Goal: Task Accomplishment & Management: Manage account settings

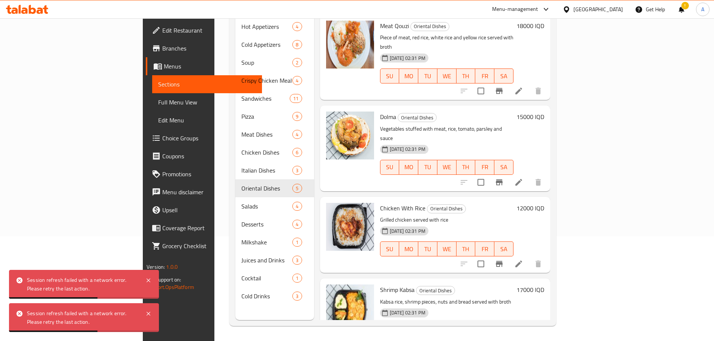
scroll to position [87, 0]
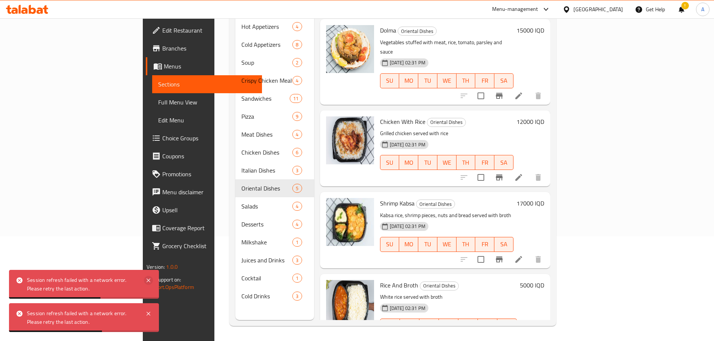
click at [145, 283] on icon at bounding box center [148, 280] width 9 height 9
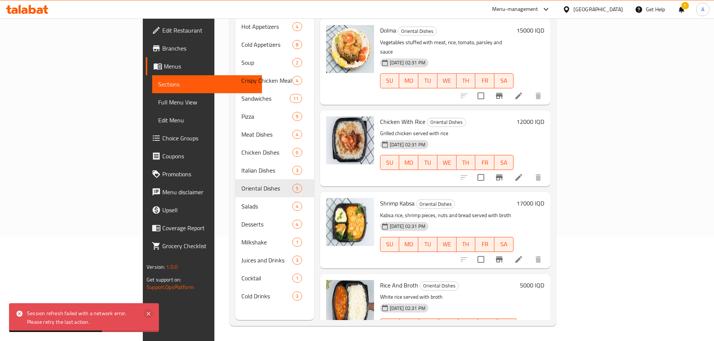
click at [146, 315] on icon at bounding box center [148, 314] width 9 height 9
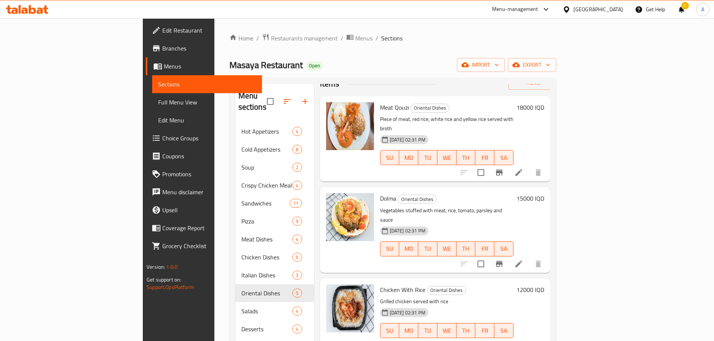
scroll to position [0, 0]
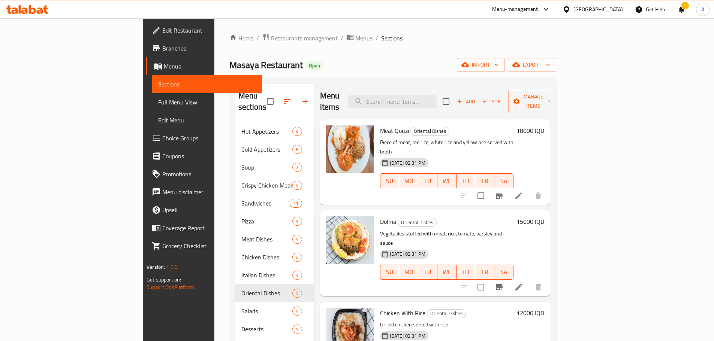
click at [271, 41] on span "Restaurants management" at bounding box center [304, 38] width 67 height 9
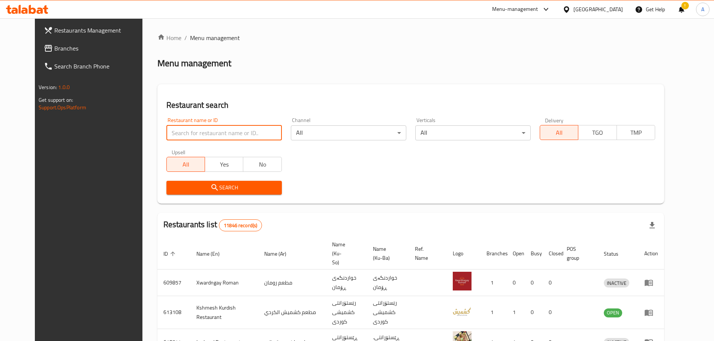
click at [183, 133] on input "search" at bounding box center [223, 133] width 115 height 15
paste input "On fire"
type input "On fire"
click button "Search" at bounding box center [223, 188] width 115 height 14
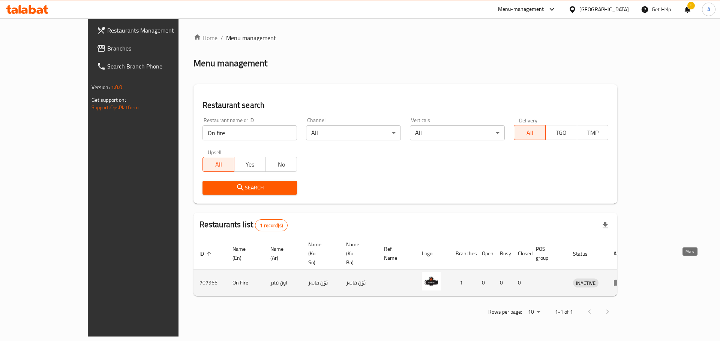
click at [622, 278] on icon "enhanced table" at bounding box center [617, 282] width 9 height 9
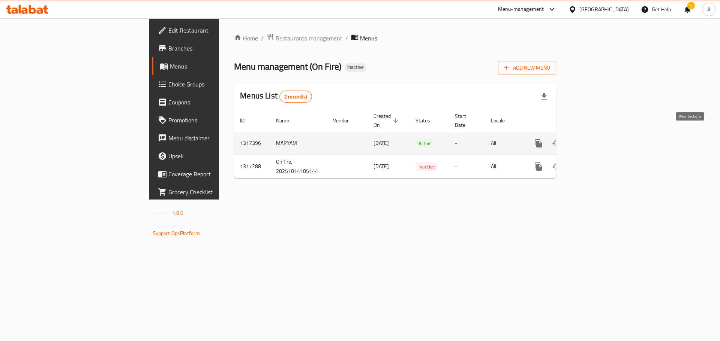
click at [597, 139] on icon "enhanced table" at bounding box center [592, 143] width 9 height 9
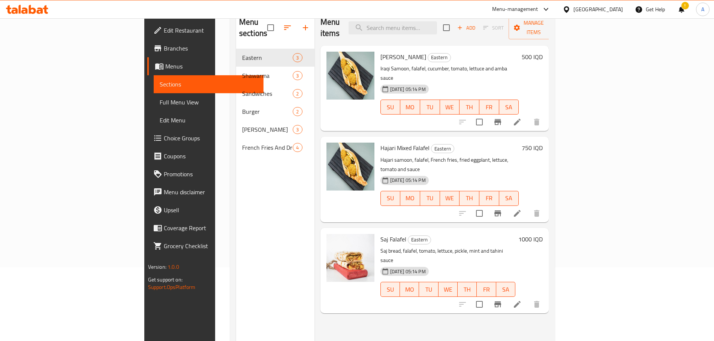
scroll to position [75, 0]
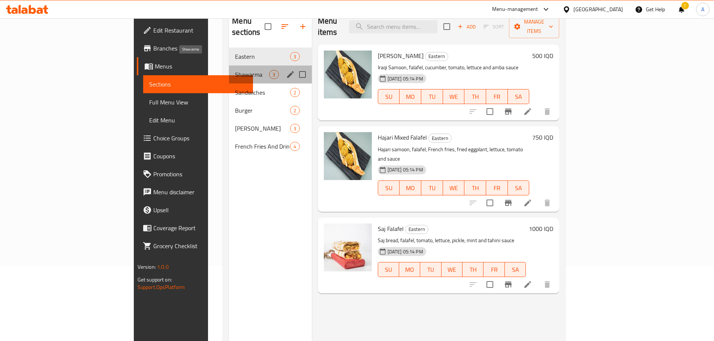
click at [235, 70] on span "Shawarma" at bounding box center [252, 74] width 34 height 9
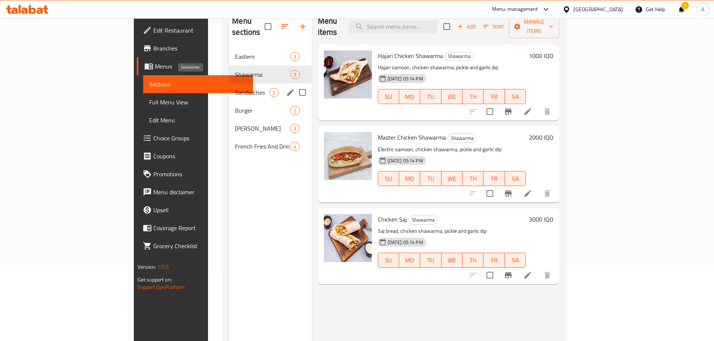
click at [235, 88] on span "Sandwiches" at bounding box center [252, 92] width 34 height 9
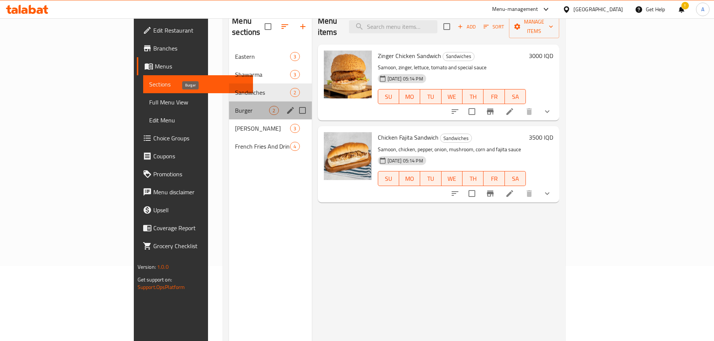
click at [235, 106] on span "Burger" at bounding box center [252, 110] width 34 height 9
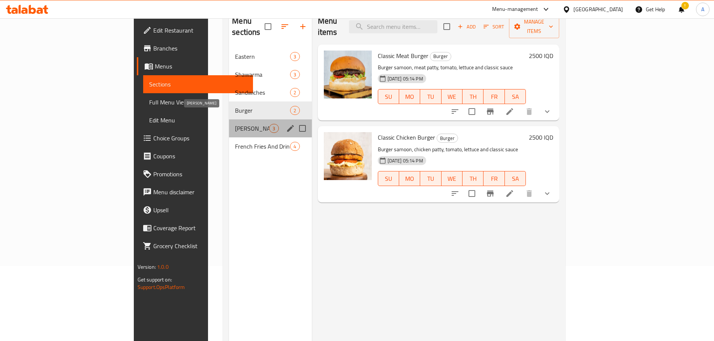
click at [235, 124] on span "[PERSON_NAME]" at bounding box center [252, 128] width 34 height 9
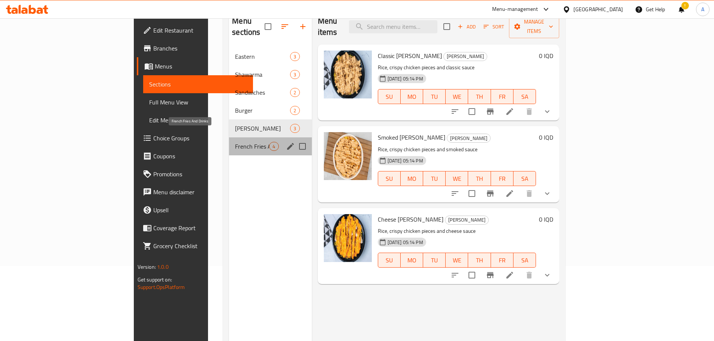
click at [235, 142] on span "French Fries And Drinks" at bounding box center [252, 146] width 34 height 9
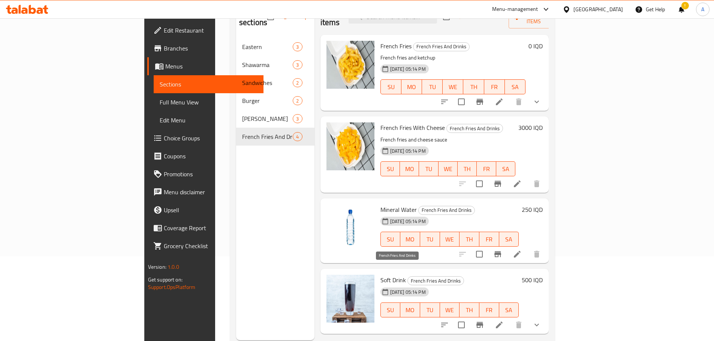
scroll to position [67, 0]
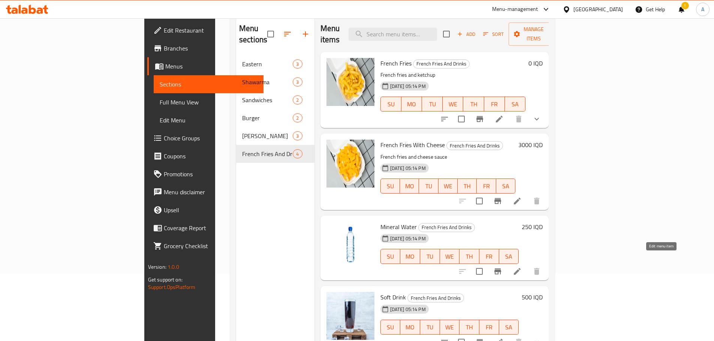
click at [521, 268] on icon at bounding box center [517, 271] width 7 height 7
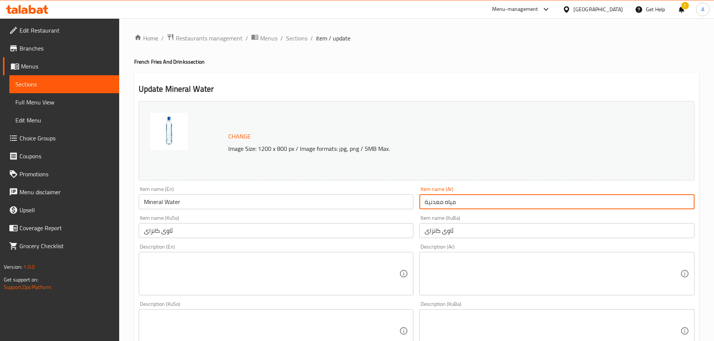
drag, startPoint x: 420, startPoint y: 198, endPoint x: 397, endPoint y: 195, distance: 23.8
click at [397, 195] on div "Change Image Size: 1200 x 800 px / Image formats: jpg, png / 5MB Max. Item name…" at bounding box center [417, 308] width 562 height 420
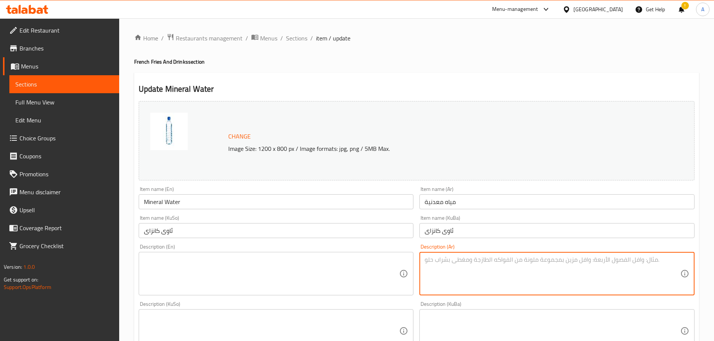
click at [461, 269] on textarea at bounding box center [553, 274] width 256 height 36
paste textarea "مياه معدنية"
type textarea "مياه معدنية"
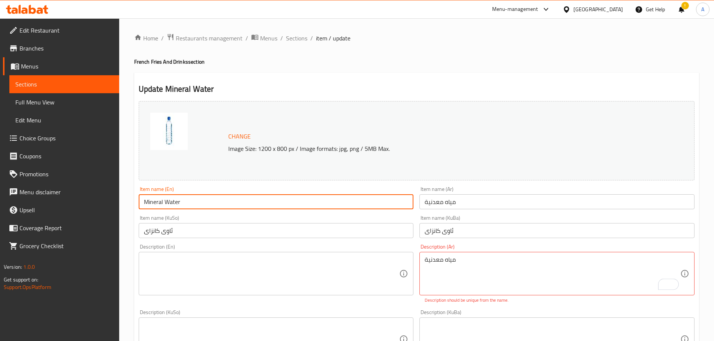
drag, startPoint x: 189, startPoint y: 202, endPoint x: 134, endPoint y: 205, distance: 55.2
click at [134, 205] on div "Update Mineral Water Change Image Size: 1200 x 800 px / Image formats: jpg, png…" at bounding box center [416, 344] width 565 height 542
click at [175, 280] on textarea at bounding box center [272, 274] width 256 height 36
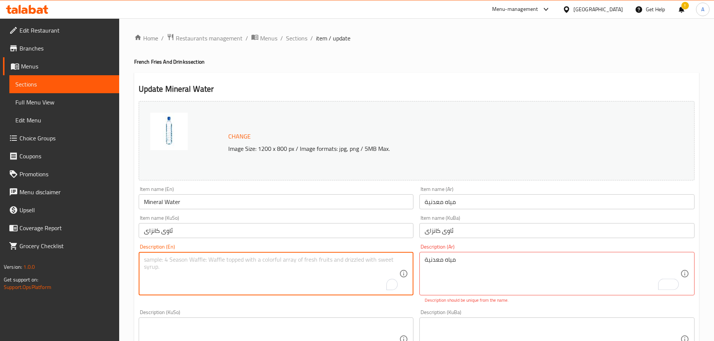
paste textarea "Mineral Water"
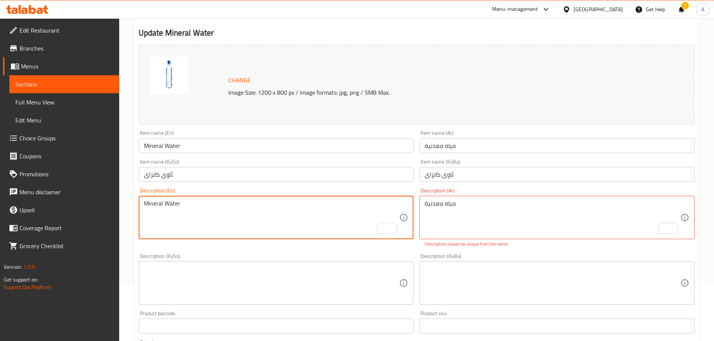
scroll to position [75, 0]
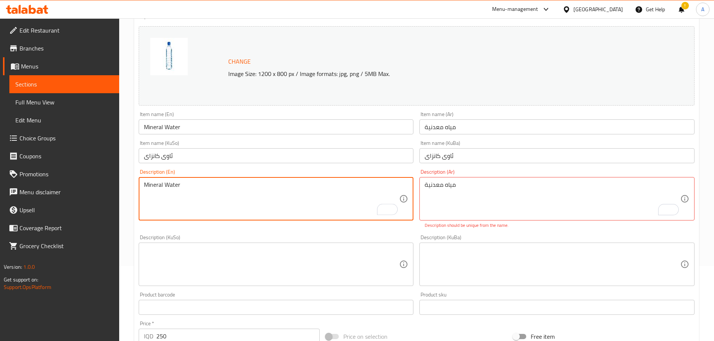
type textarea "Mineral Water"
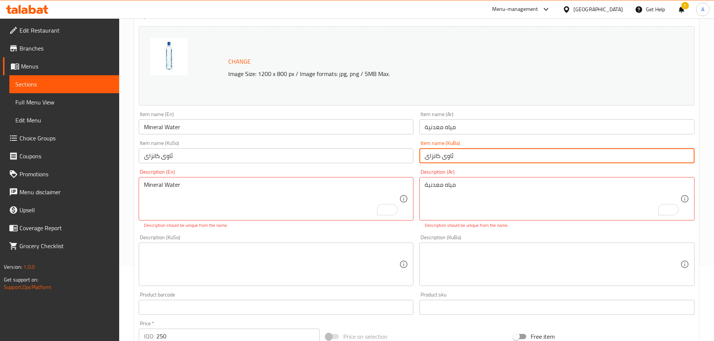
drag, startPoint x: 458, startPoint y: 156, endPoint x: 420, endPoint y: 158, distance: 37.2
click at [420, 158] on input "ئاوی کانزای" at bounding box center [556, 155] width 275 height 15
click at [456, 268] on textarea at bounding box center [553, 265] width 256 height 36
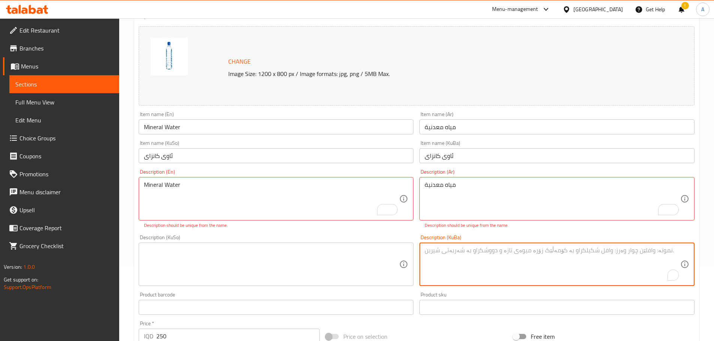
paste textarea "ئاوی کانزای"
type textarea "ئاوی کانزای"
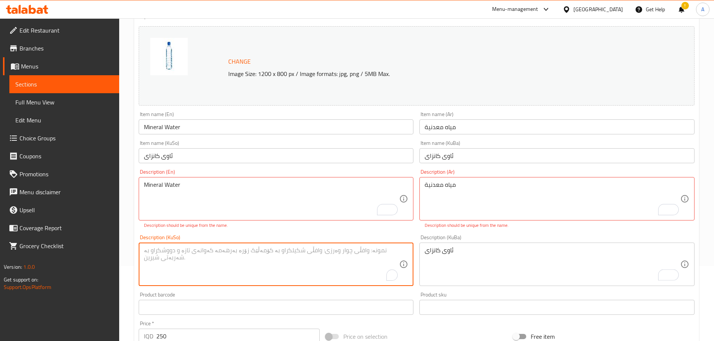
click at [240, 249] on textarea "To enrich screen reader interactions, please activate Accessibility in Grammarl…" at bounding box center [272, 265] width 256 height 36
paste textarea "ئاوی کانزای"
type textarea "ئاوی کانزای"
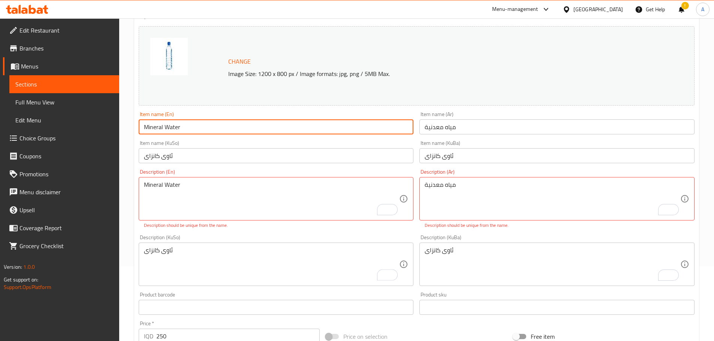
drag, startPoint x: 163, startPoint y: 129, endPoint x: 133, endPoint y: 130, distance: 29.6
click at [134, 130] on div "Update Mineral Water Change Image Size: 1200 x 800 px / Image formats: jpg, png…" at bounding box center [416, 269] width 565 height 542
type input "Water"
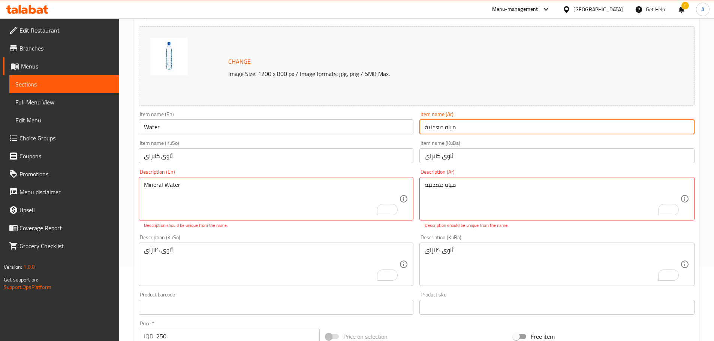
drag, startPoint x: 462, startPoint y: 130, endPoint x: 391, endPoint y: 123, distance: 71.1
click at [397, 124] on div "Change Image Size: 1200 x 800 px / Image formats: jpg, png / 5MB Max. Item name…" at bounding box center [417, 237] width 562 height 428
type input "l"
type input "ماء"
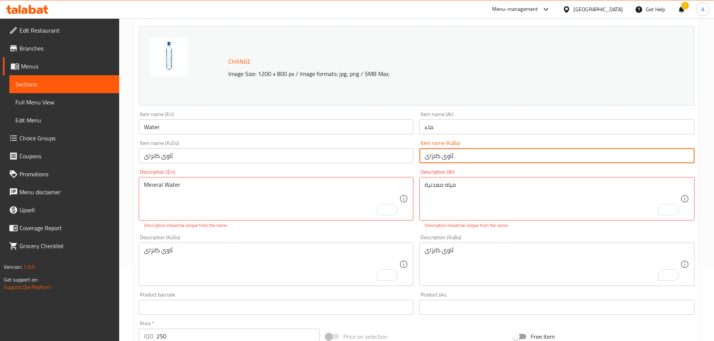
drag, startPoint x: 440, startPoint y: 157, endPoint x: 410, endPoint y: 157, distance: 30.4
click at [410, 157] on div "Change Image Size: 1200 x 800 px / Image formats: jpg, png / 5MB Max. Item name…" at bounding box center [417, 237] width 562 height 428
type input "ئاوی"
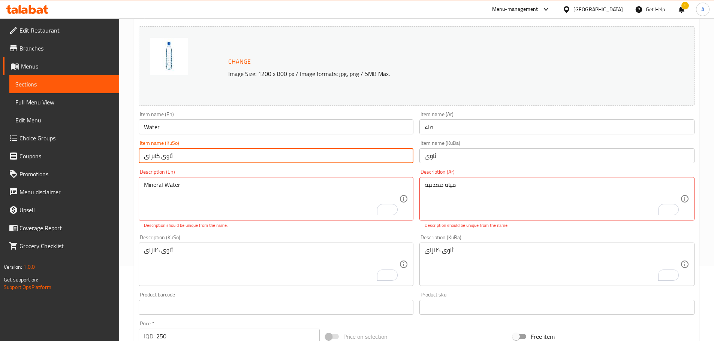
drag, startPoint x: 160, startPoint y: 157, endPoint x: 131, endPoint y: 154, distance: 29.1
click at [131, 154] on div "Home / Restaurants management / Menus / Sections / item / update French Fries A…" at bounding box center [416, 251] width 595 height 617
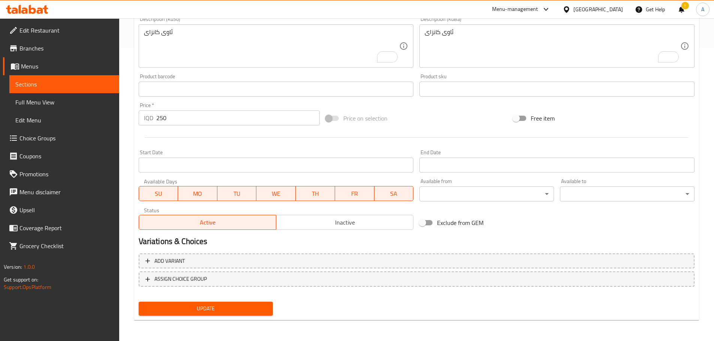
type input "ئاوی"
click at [224, 312] on span "Update" at bounding box center [206, 308] width 123 height 9
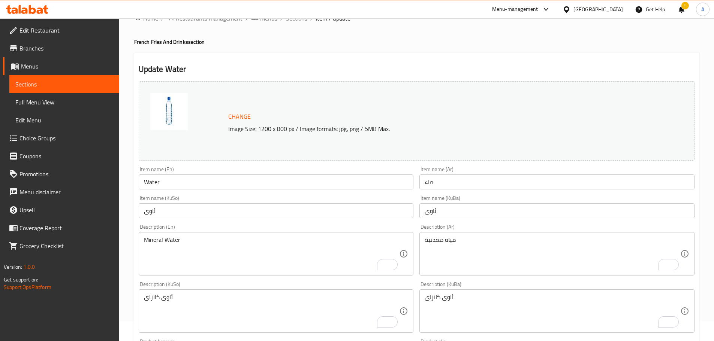
scroll to position [0, 0]
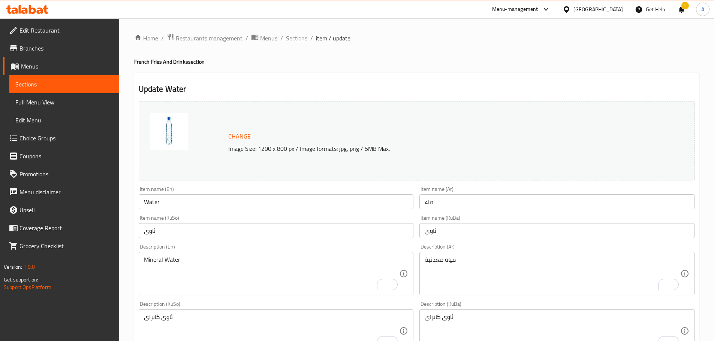
click at [298, 39] on span "Sections" at bounding box center [296, 38] width 21 height 9
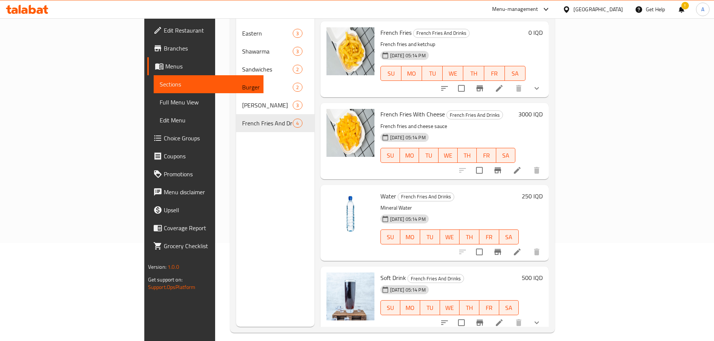
scroll to position [105, 0]
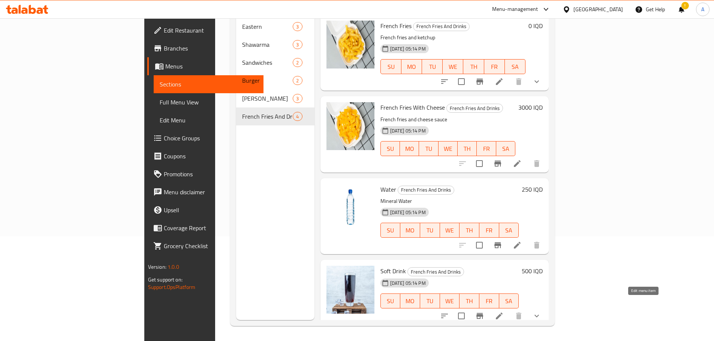
click at [504, 312] on icon at bounding box center [499, 316] width 9 height 9
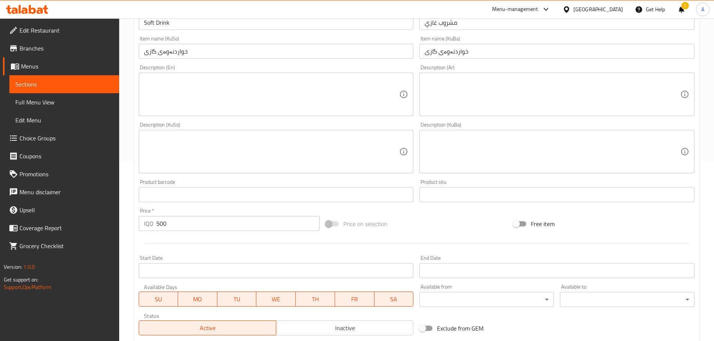
scroll to position [128, 0]
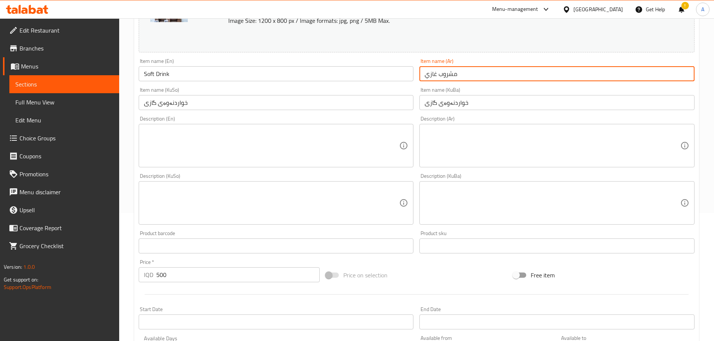
drag, startPoint x: 467, startPoint y: 74, endPoint x: 424, endPoint y: 73, distance: 42.7
click at [424, 73] on input "مشروب غازي" at bounding box center [556, 73] width 275 height 15
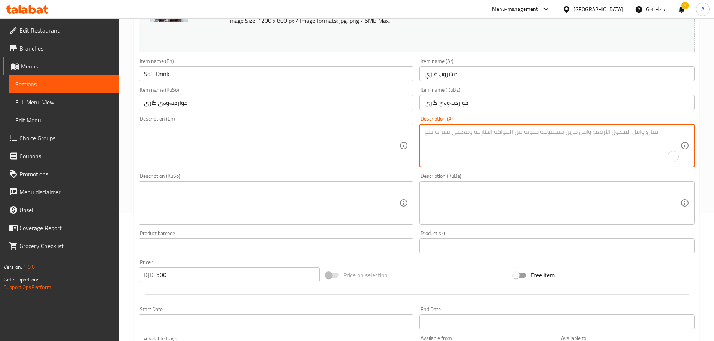
click at [467, 135] on textarea "To enrich screen reader interactions, please activate Accessibility in Grammarl…" at bounding box center [553, 146] width 256 height 36
paste textarea "مشروب غازي"
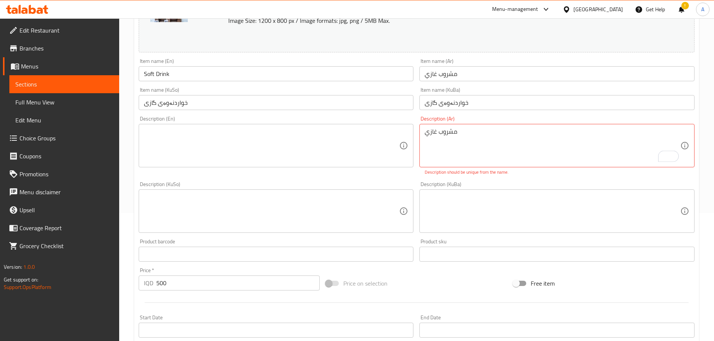
drag, startPoint x: 421, startPoint y: 135, endPoint x: 429, endPoint y: 138, distance: 7.9
click at [422, 135] on div "مشروب غازي Description (Ar)" at bounding box center [556, 145] width 275 height 43
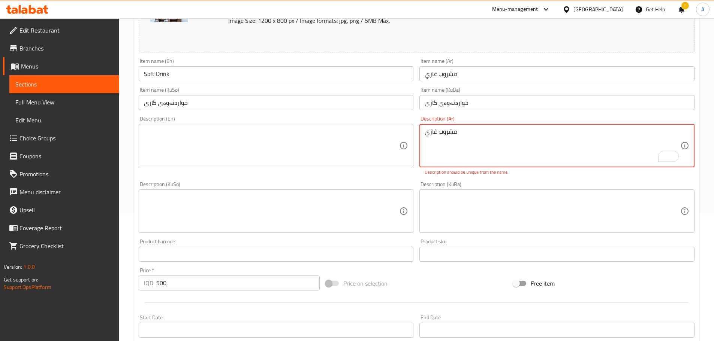
click at [425, 133] on textarea "مشروب غازي" at bounding box center [553, 146] width 256 height 36
drag, startPoint x: 490, startPoint y: 133, endPoint x: 423, endPoint y: 130, distance: 67.5
click at [423, 130] on div "من اختياركمشروب غازي Description (Ar)" at bounding box center [556, 145] width 275 height 43
type textarea "مشروب غازي من اختيارك"
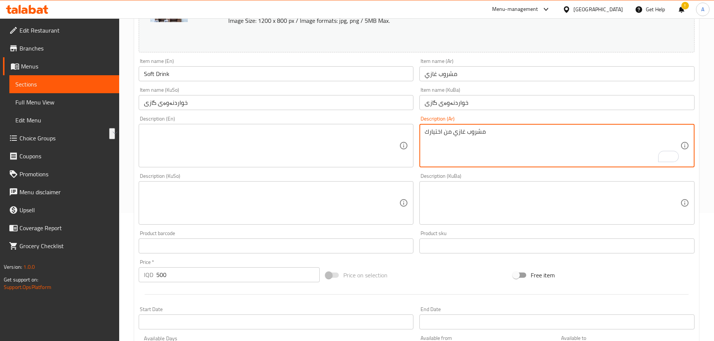
drag, startPoint x: 501, startPoint y: 132, endPoint x: 409, endPoint y: 129, distance: 92.2
click at [409, 129] on div "Change Image Size: 1200 x 800 px / Image formats: jpg, png / 5MB Max. Item name…" at bounding box center [417, 180] width 562 height 420
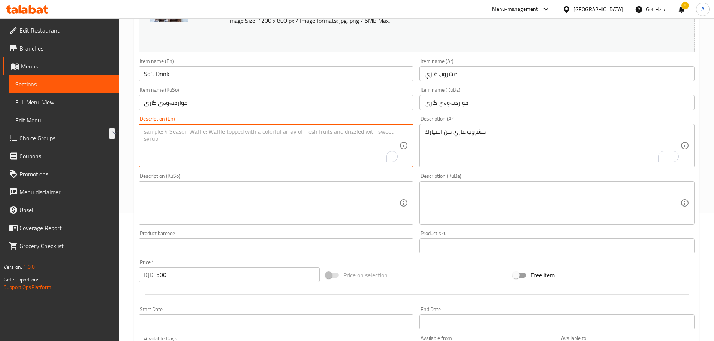
click at [202, 134] on textarea "To enrich screen reader interactions, please activate Accessibility in Grammarl…" at bounding box center [272, 146] width 256 height 36
paste textarea "A soft drink of your choice"
type textarea "A soft drink of your choice"
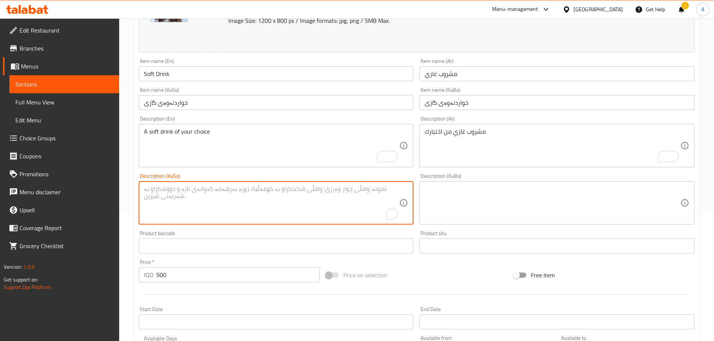
click at [276, 197] on textarea "To enrich screen reader interactions, please activate Accessibility in Grammarl…" at bounding box center [272, 204] width 256 height 36
paste textarea "خواردنەوەیەکی گازی بە دڵی خۆت"
type textarea "خواردنەوەیەکی گازی بە دڵی خۆت"
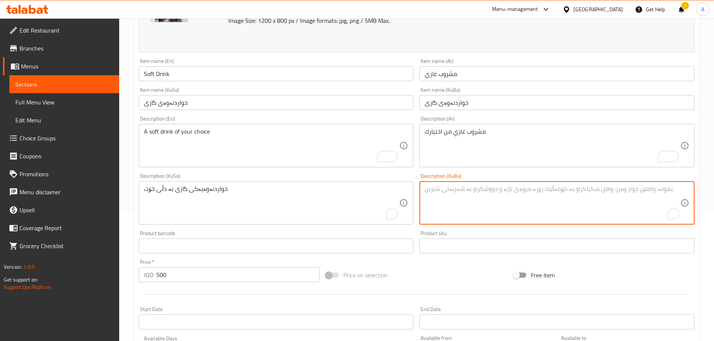
click at [520, 203] on textarea "To enrich screen reader interactions, please activate Accessibility in Grammarl…" at bounding box center [553, 204] width 256 height 36
paste textarea "خواردنەوەیەکی گازی بە دڵی خۆت"
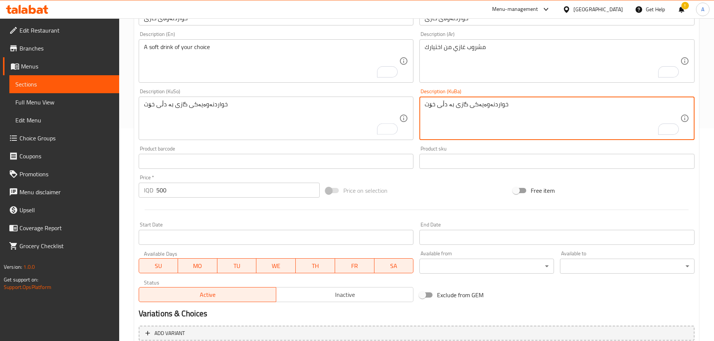
scroll to position [316, 0]
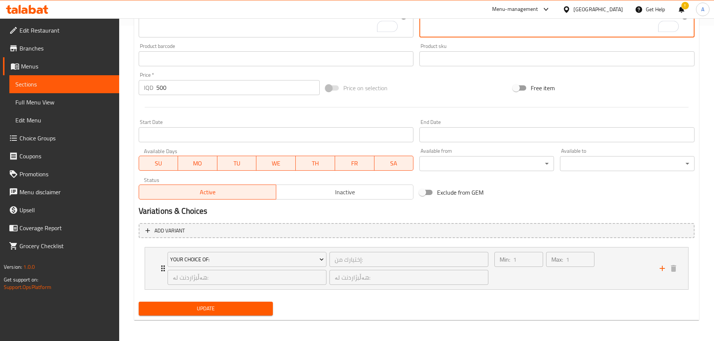
type textarea "خواردنەوەیەکی گازی بە دڵی خۆت"
click at [196, 310] on span "Update" at bounding box center [206, 308] width 123 height 9
